Goal: Task Accomplishment & Management: Use online tool/utility

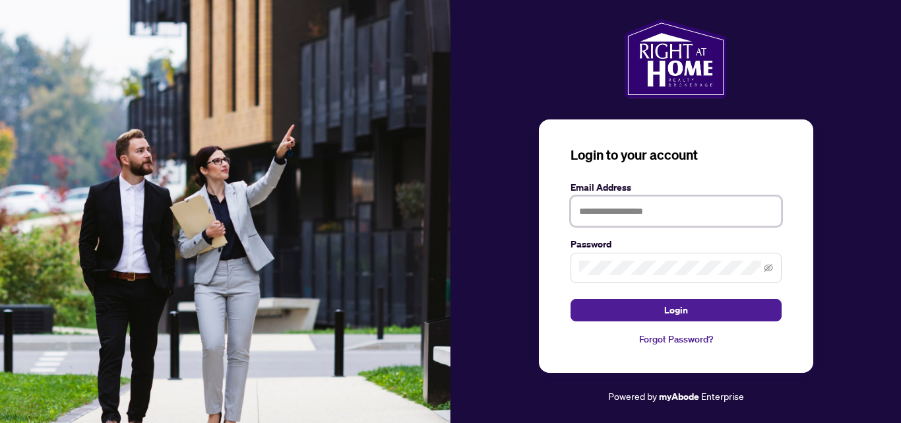
click at [621, 212] on input "text" at bounding box center [675, 211] width 211 height 30
type input "**********"
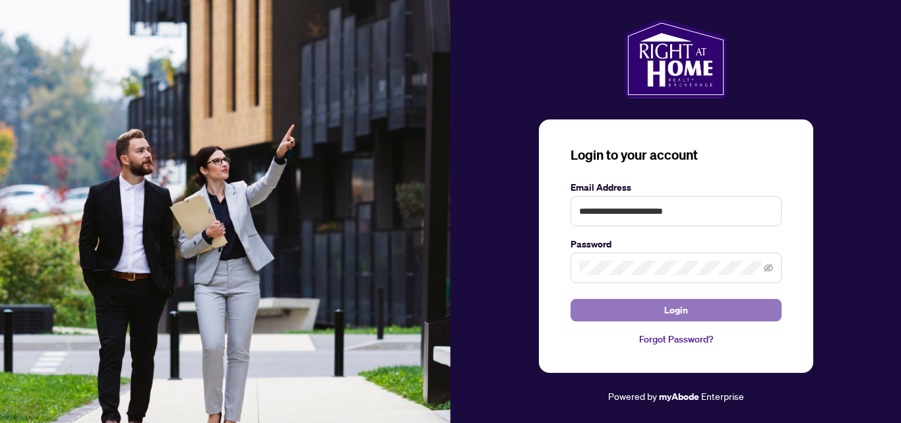
click at [672, 303] on span "Login" at bounding box center [676, 309] width 24 height 21
click at [715, 305] on button "Login" at bounding box center [675, 310] width 211 height 22
click at [672, 305] on span "Login" at bounding box center [676, 309] width 24 height 21
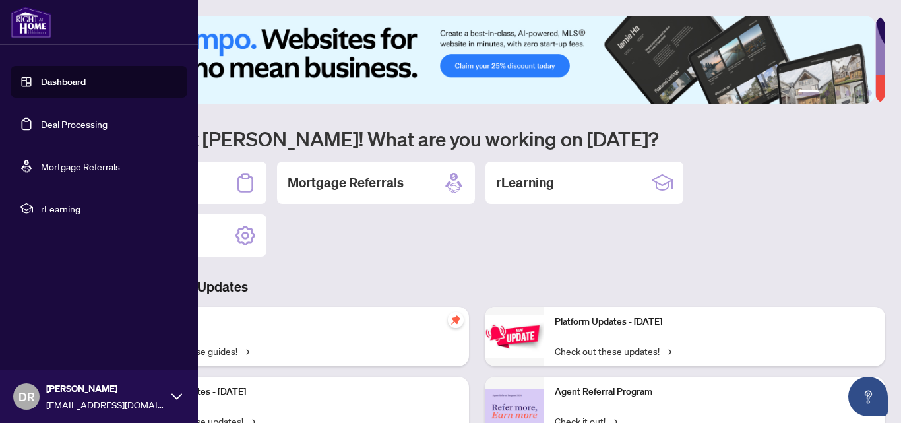
click at [48, 207] on span "rLearning" at bounding box center [109, 208] width 137 height 15
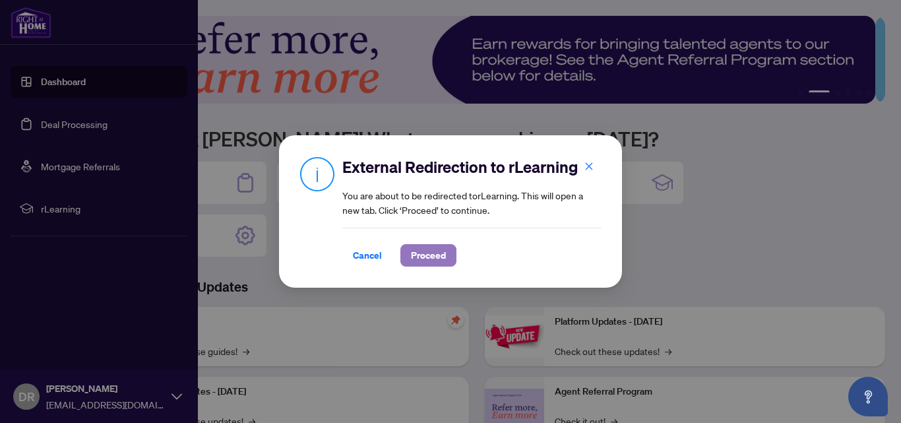
click at [423, 251] on span "Proceed" at bounding box center [428, 255] width 35 height 21
